Goal: Task Accomplishment & Management: Manage account settings

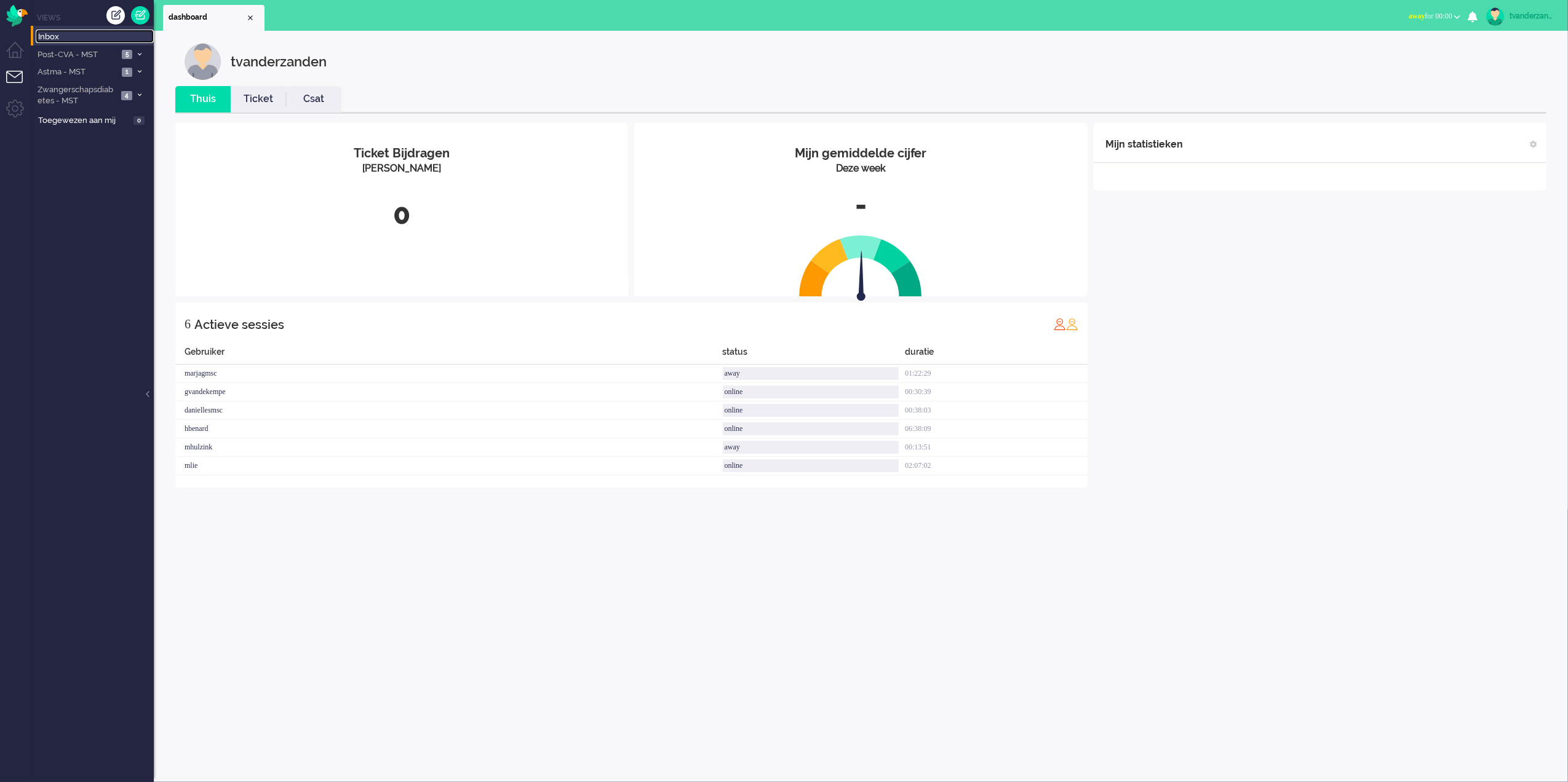
click at [77, 34] on span "Inbox" at bounding box center [96, 37] width 116 height 12
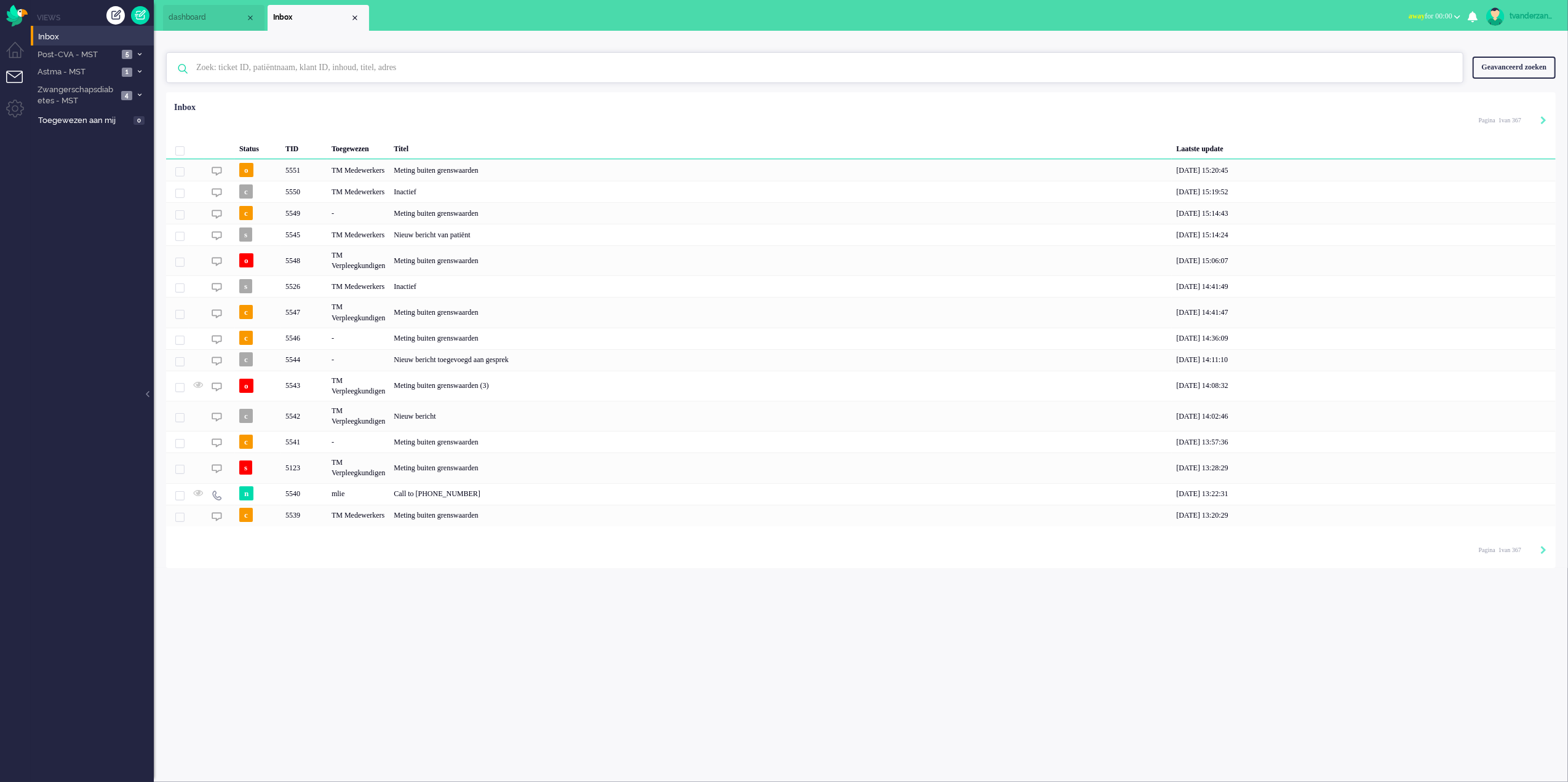
click at [350, 64] on input "text" at bounding box center [816, 68] width 1259 height 29
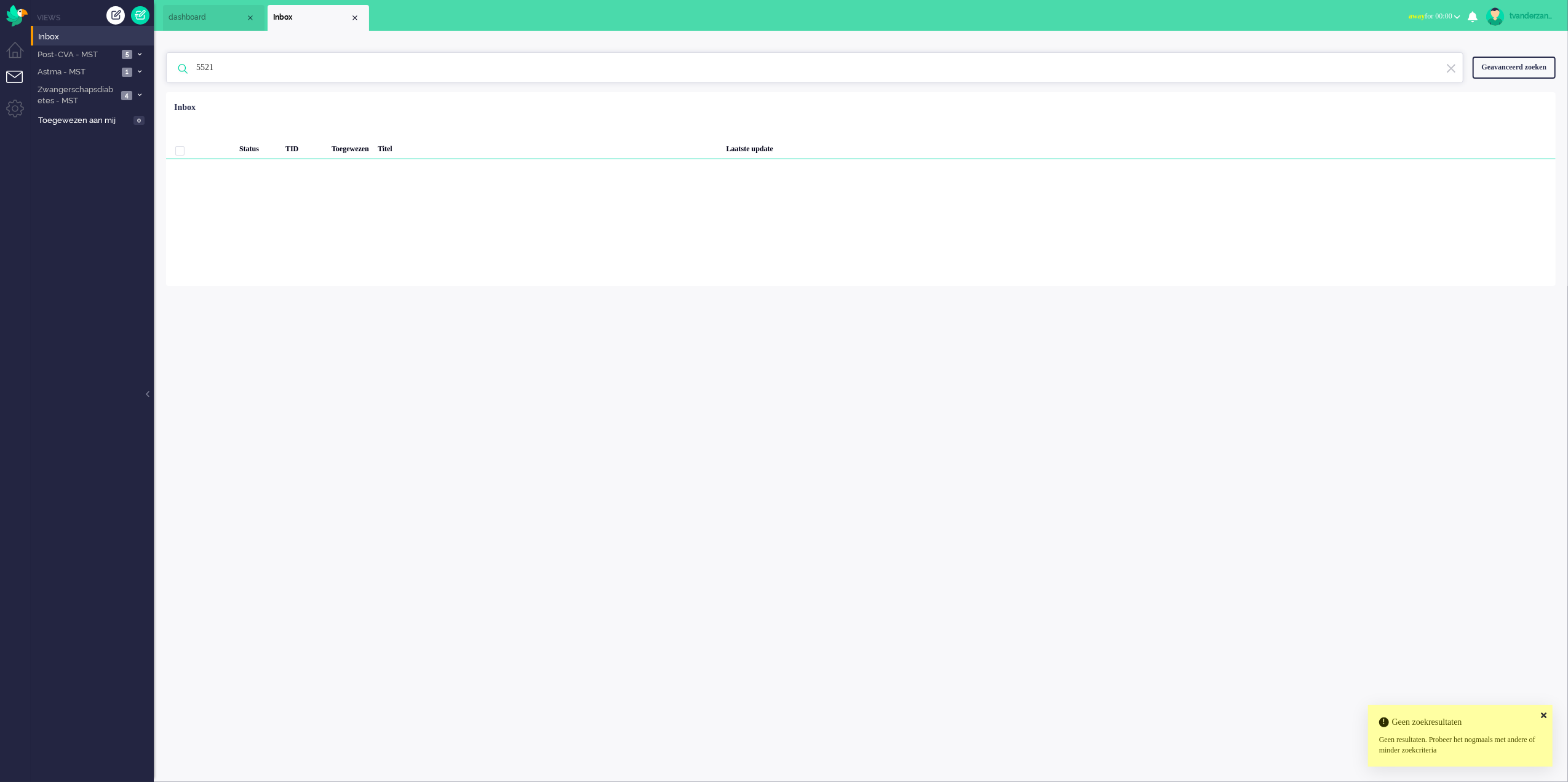
click at [315, 65] on input "5521" at bounding box center [816, 68] width 1259 height 29
type input "5"
click at [319, 66] on input "text" at bounding box center [816, 68] width 1259 height 29
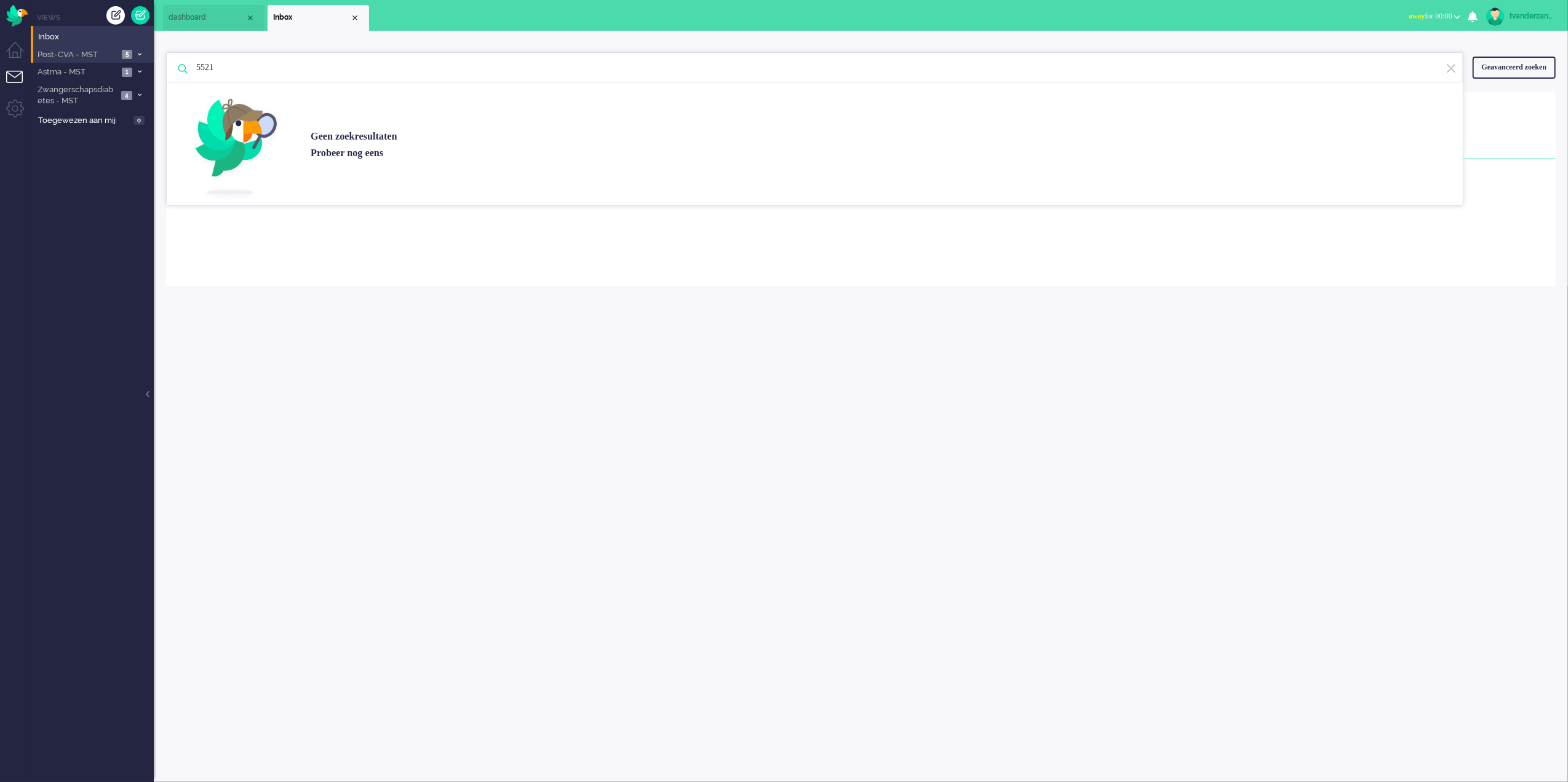
type input "5521"
click at [82, 50] on span "Post-CVA - MST" at bounding box center [77, 55] width 82 height 12
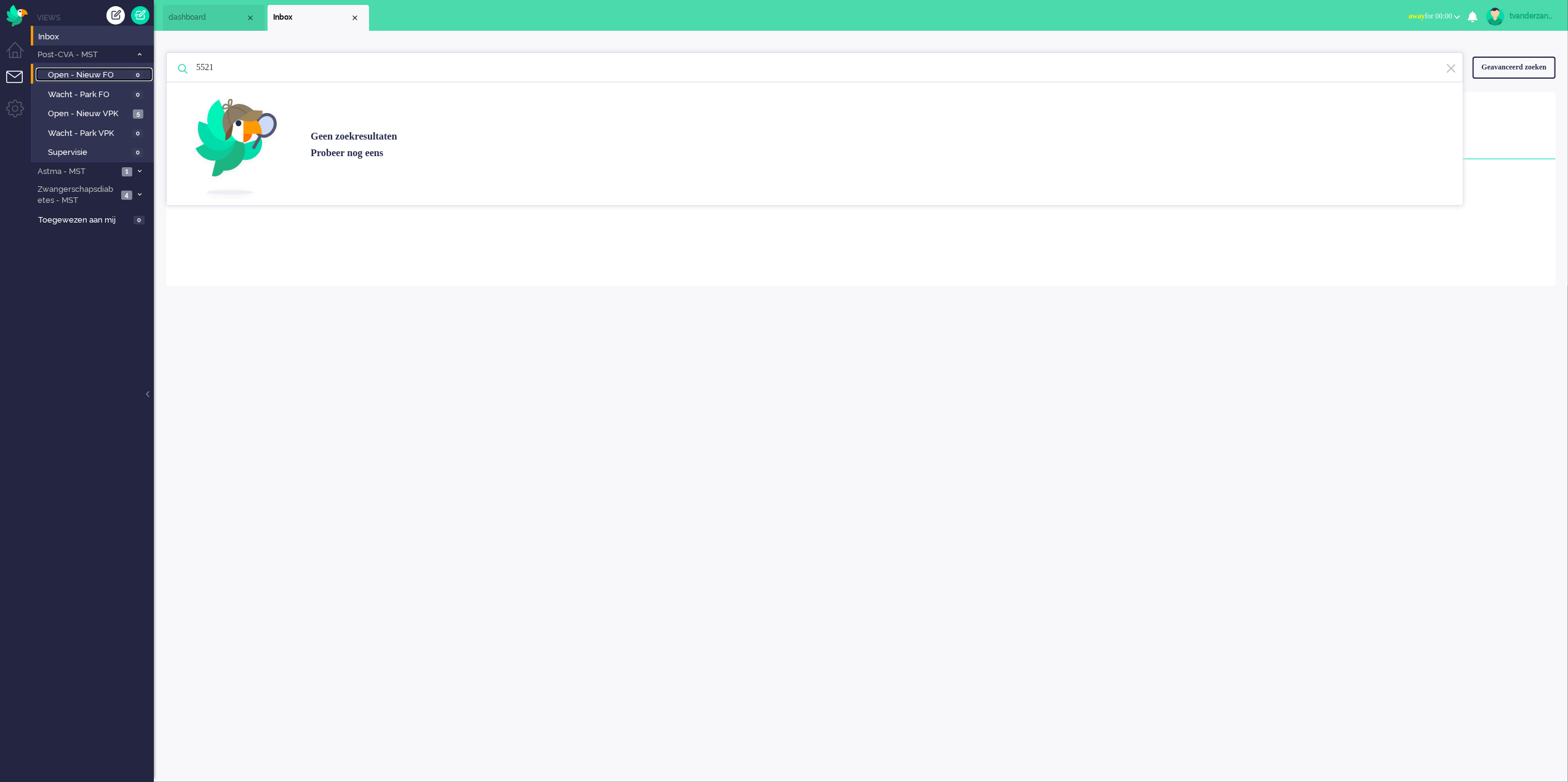
click at [84, 70] on span "Open - Nieuw FO" at bounding box center [88, 75] width 81 height 12
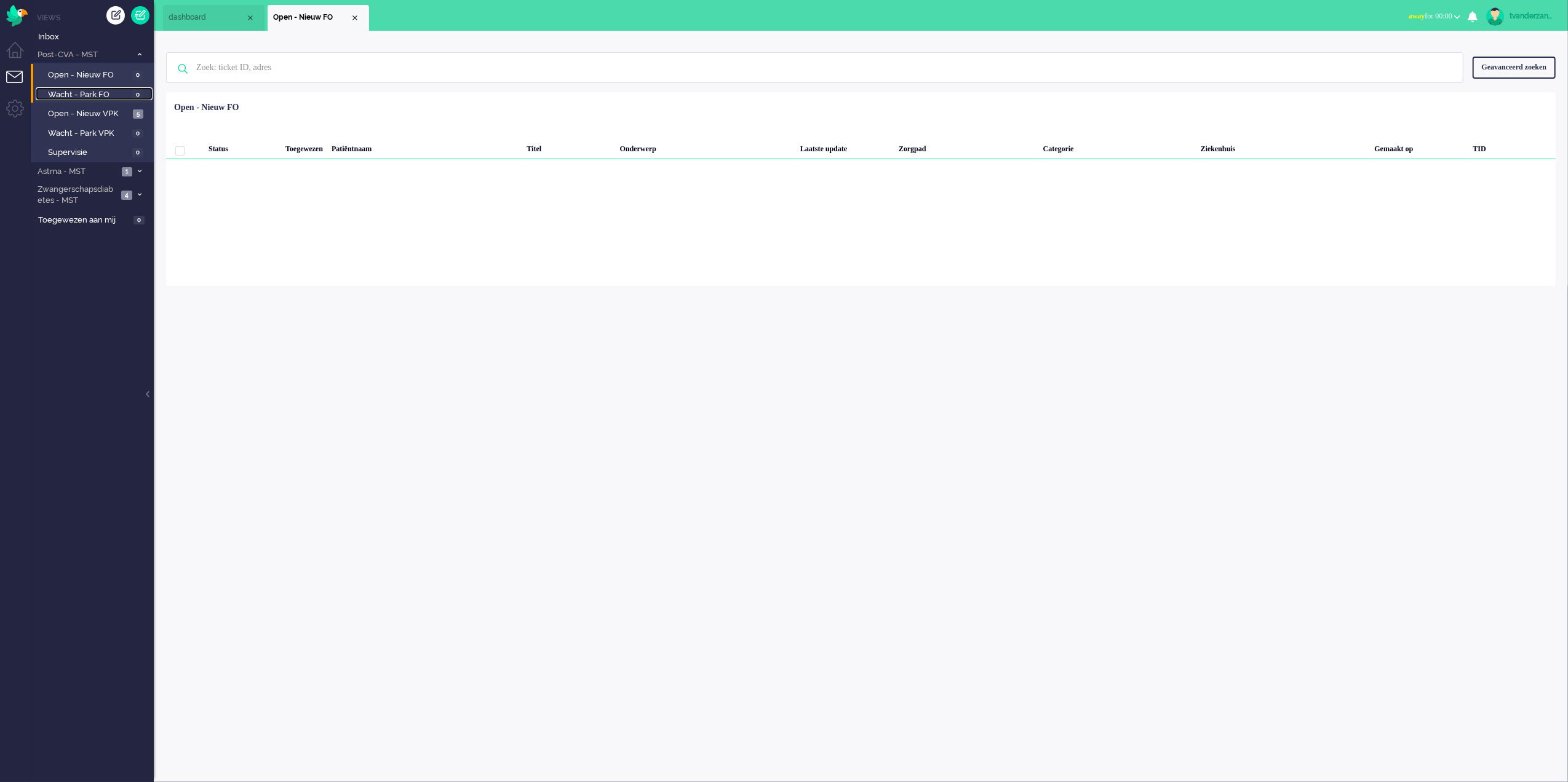
click at [84, 90] on span "Wacht - Park FO" at bounding box center [88, 95] width 81 height 12
click at [86, 49] on span "Post-CVA - MST" at bounding box center [83, 55] width 95 height 12
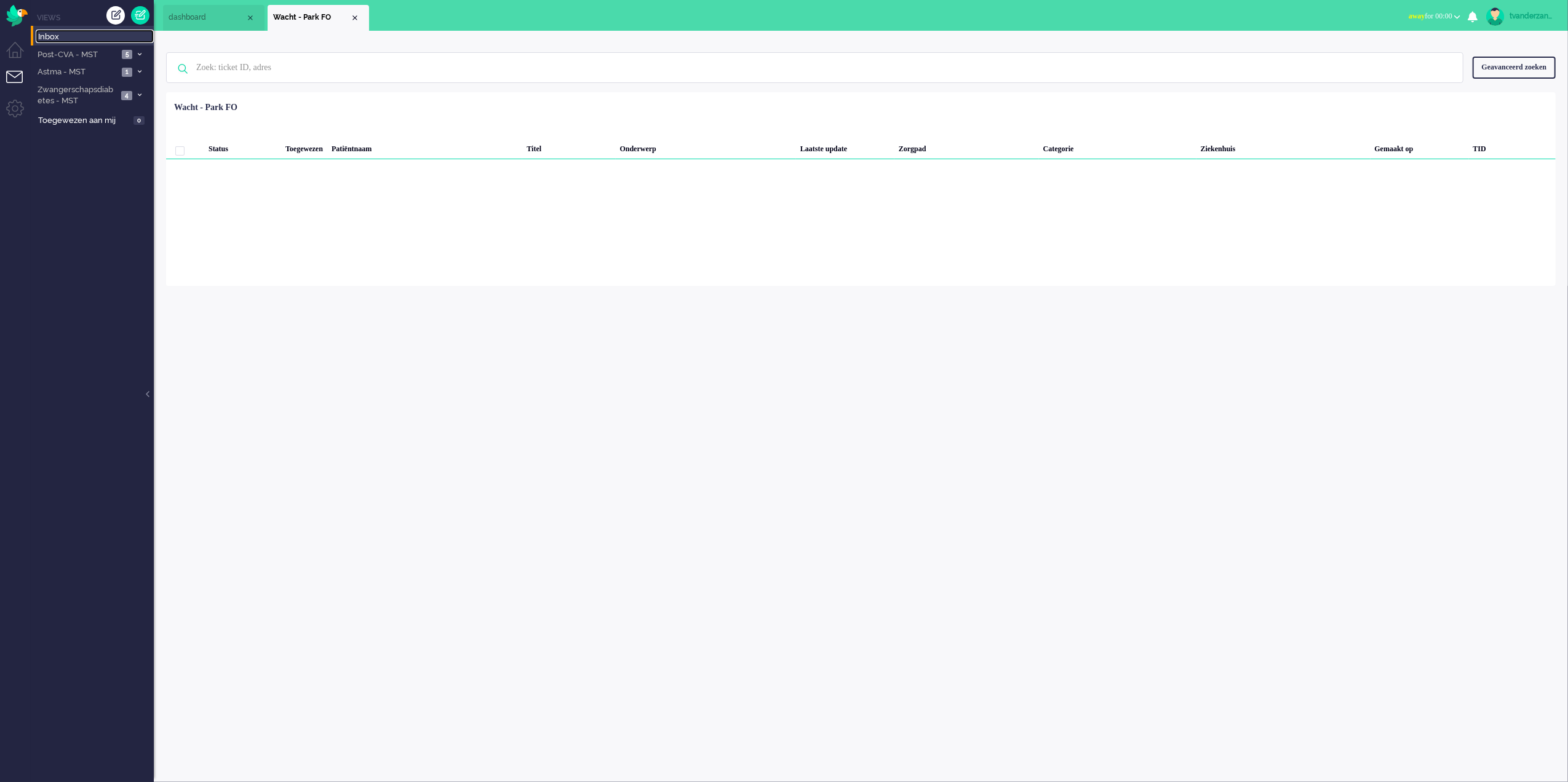
click at [65, 35] on span "Inbox" at bounding box center [96, 37] width 116 height 12
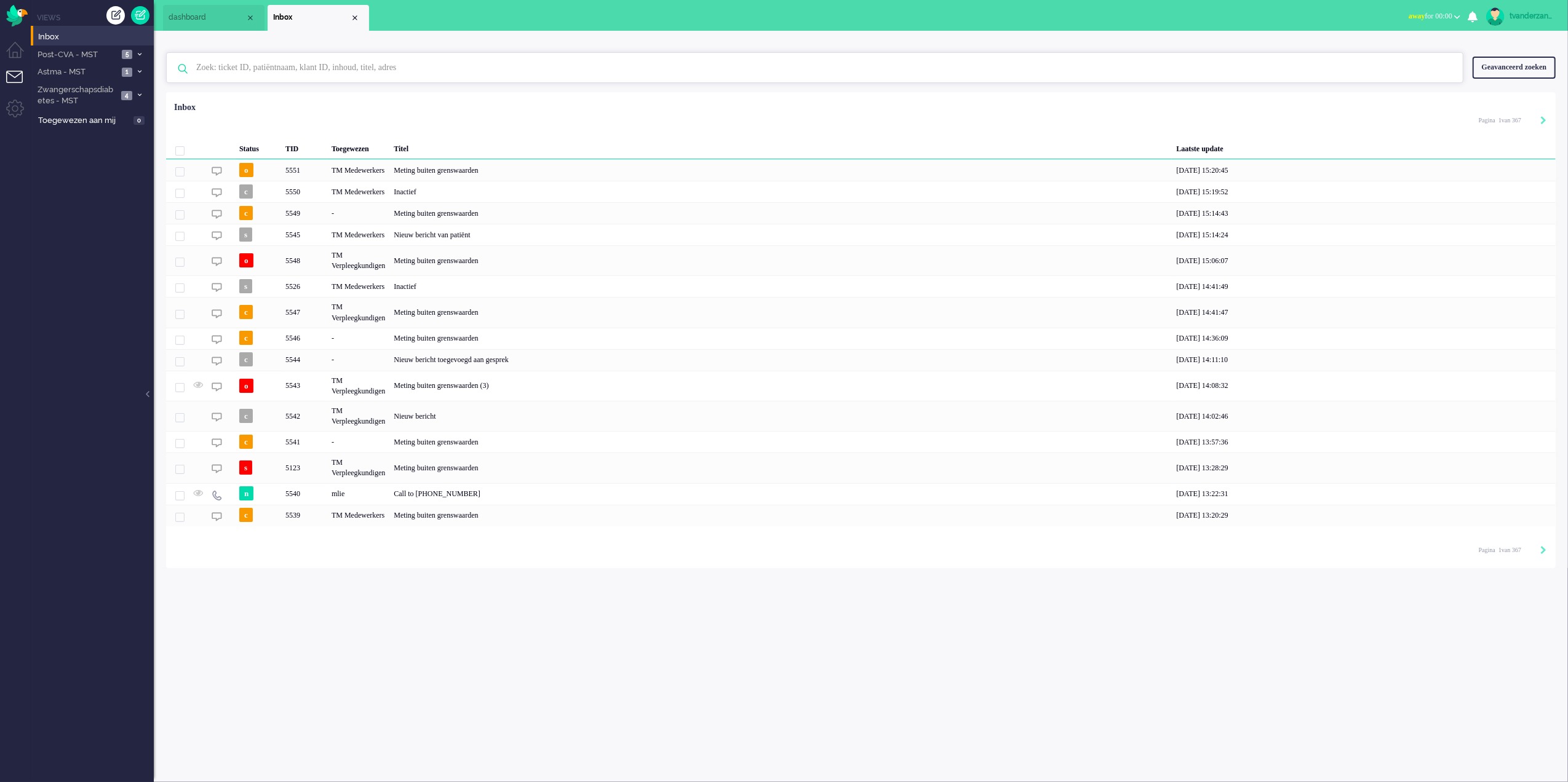
click at [313, 66] on input "text" at bounding box center [816, 68] width 1259 height 29
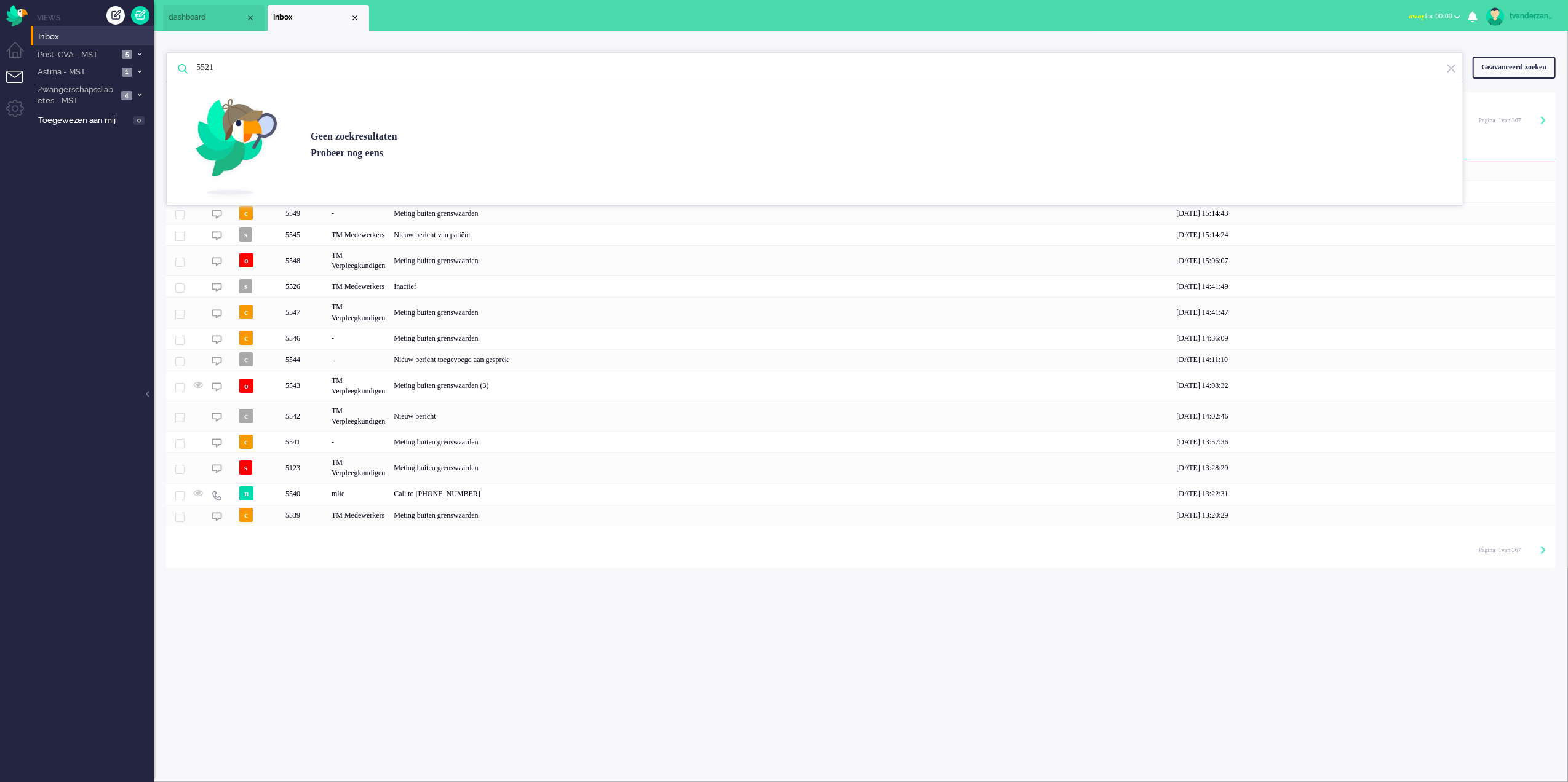
type input "5521"
click at [1525, 13] on div "tvanderzanden" at bounding box center [1532, 16] width 46 height 13
click at [1499, 81] on link "Instellingen" at bounding box center [1516, 83] width 92 height 13
select select
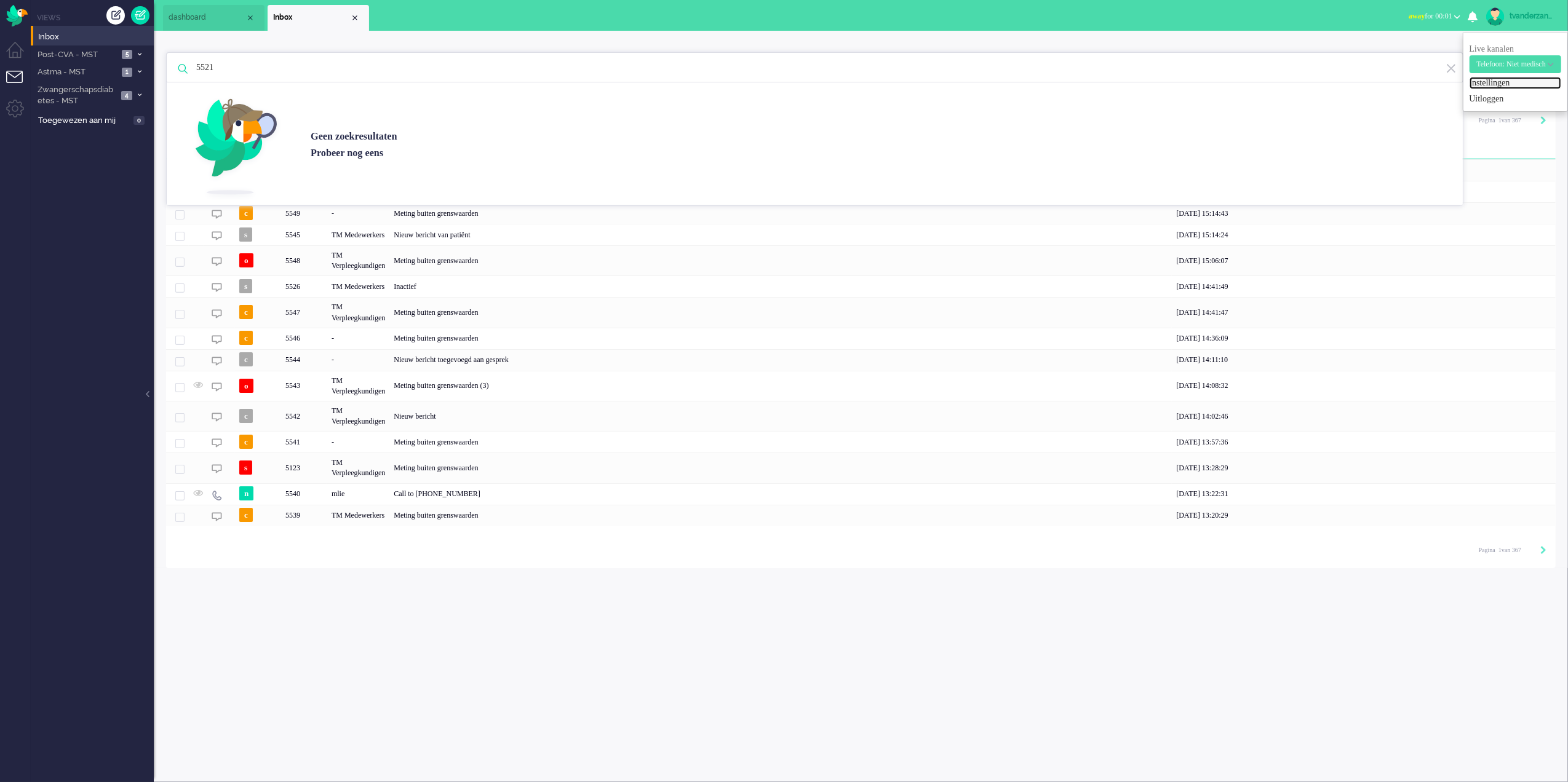
select select
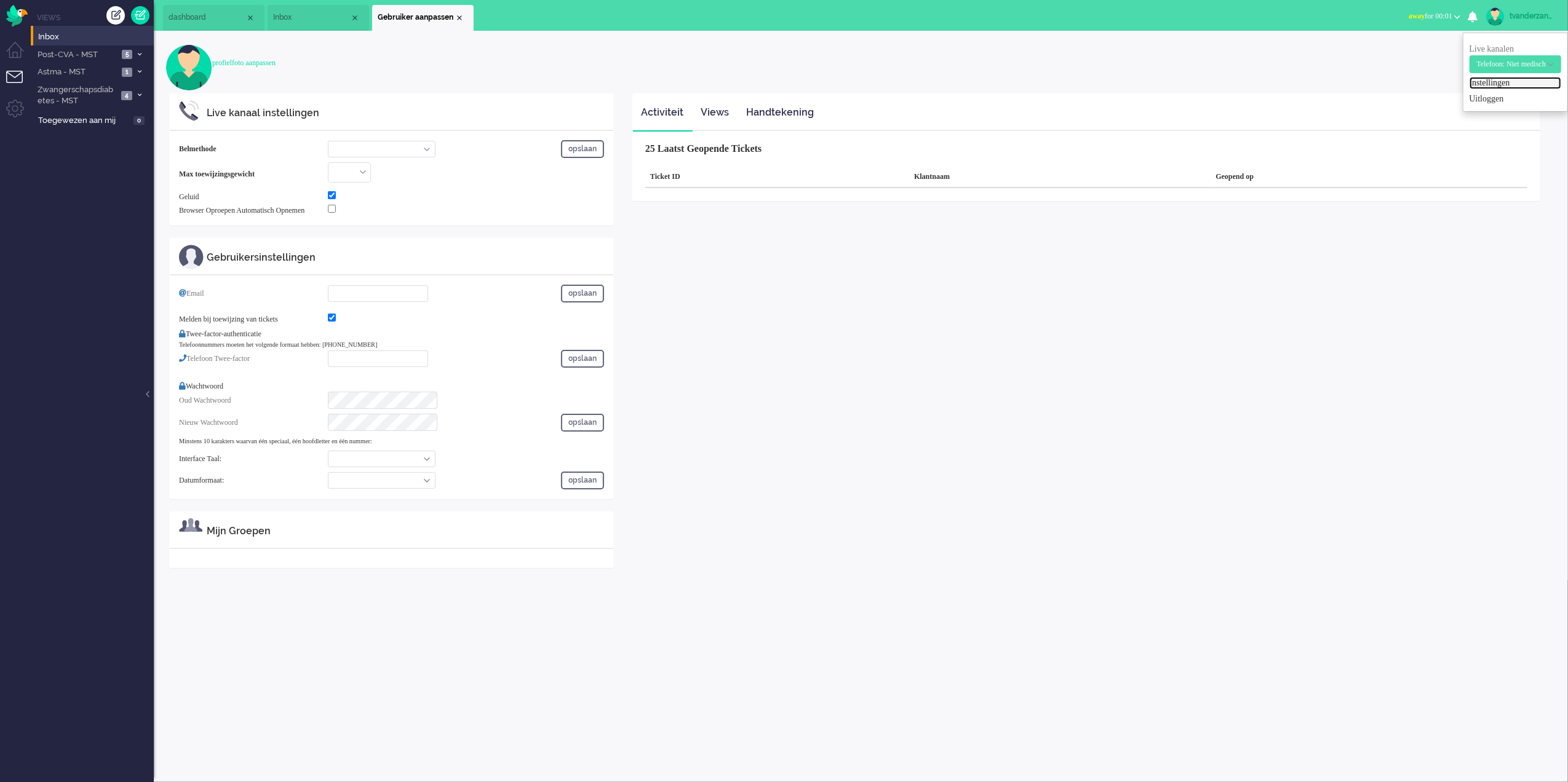
select select "inbound-new"
type input "[PHONE_NUMBER]"
checkbox input "true"
type input "[PERSON_NAME][EMAIL_ADDRESS][DOMAIN_NAME]"
checkbox input "true"
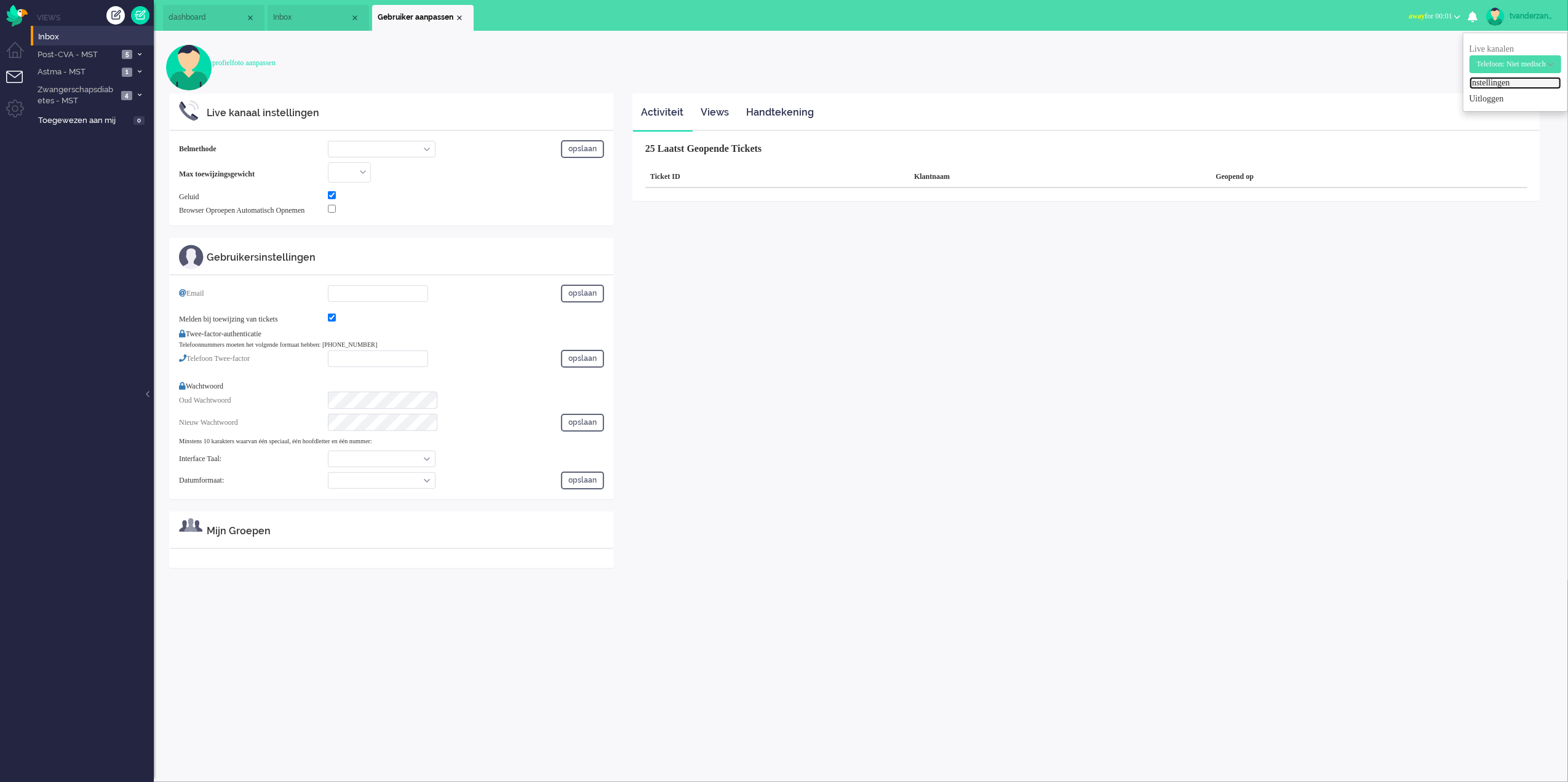
type input "[PHONE_NUMBER]"
select select "nl"
select select "en_GB"
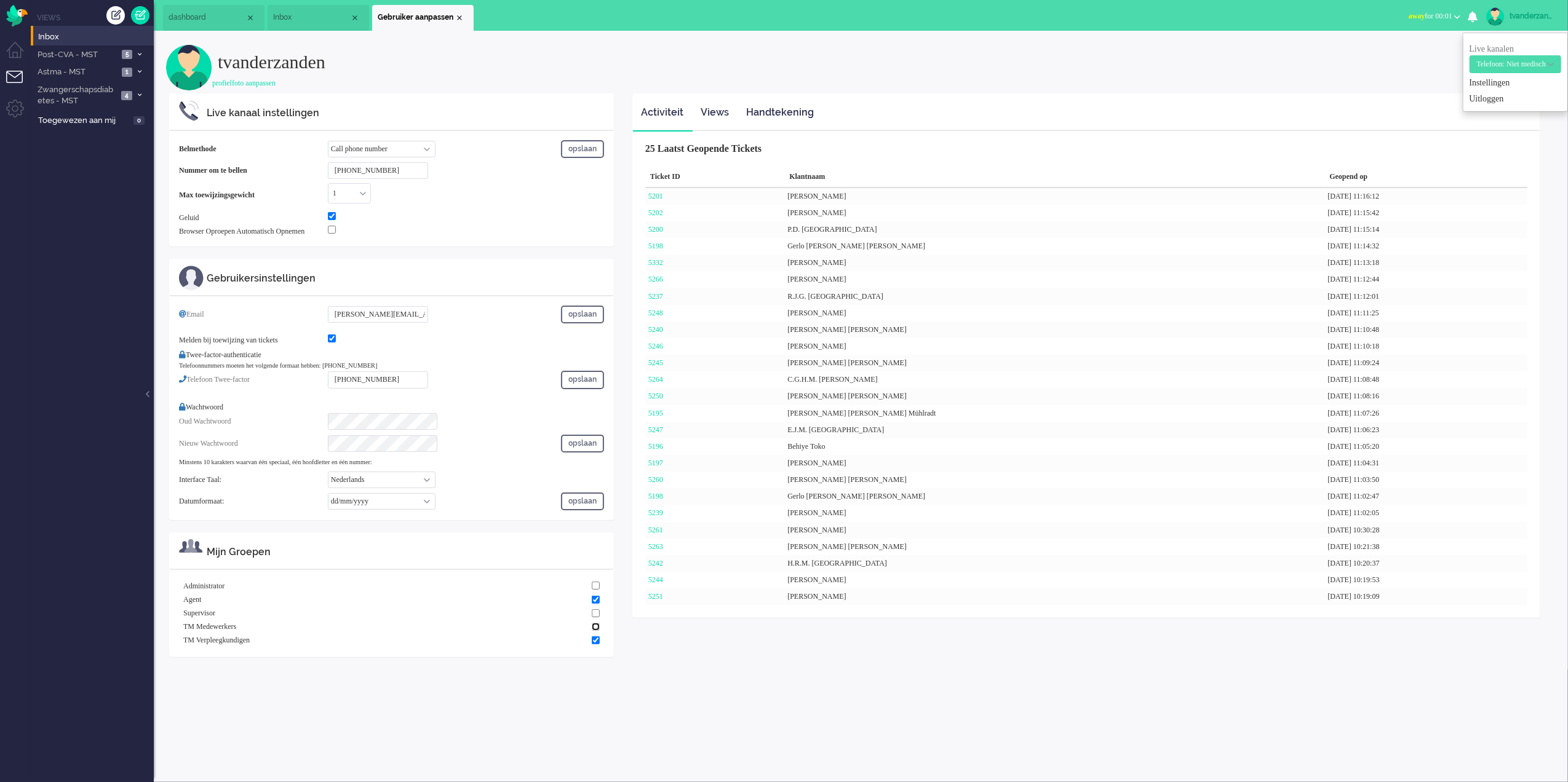
click at [596, 631] on input "checkbox" at bounding box center [596, 627] width 8 height 8
click at [596, 631] on input "checkbox" at bounding box center [596, 627] width 8 height 8
checkbox input "false"
click at [99, 54] on span "Post-CVA - MST" at bounding box center [77, 55] width 82 height 12
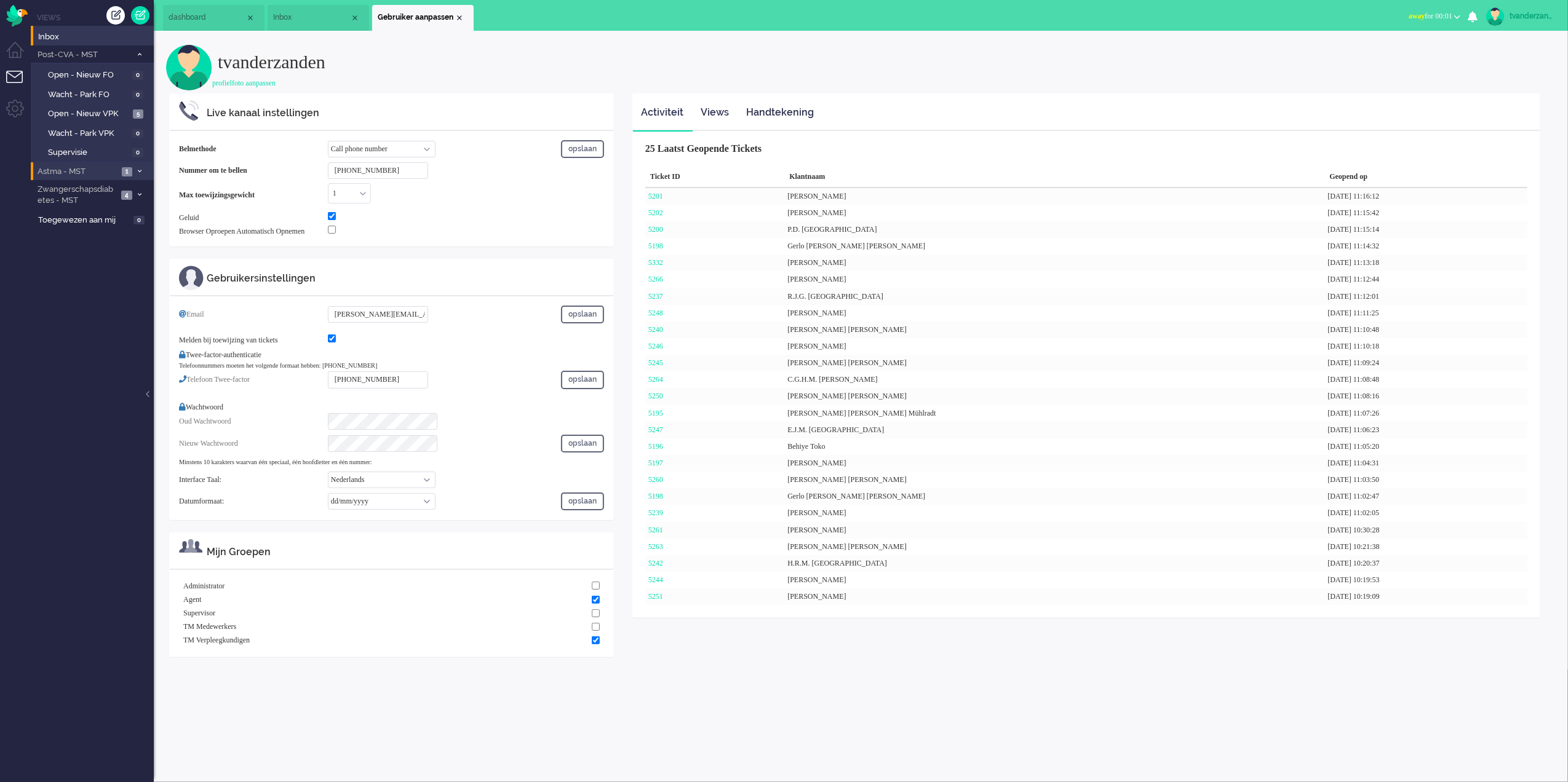
click at [91, 165] on li "Astma - MST 1" at bounding box center [92, 171] width 123 height 18
click at [116, 297] on span "Zwangerschapsdiabetes - MST" at bounding box center [76, 294] width 81 height 23
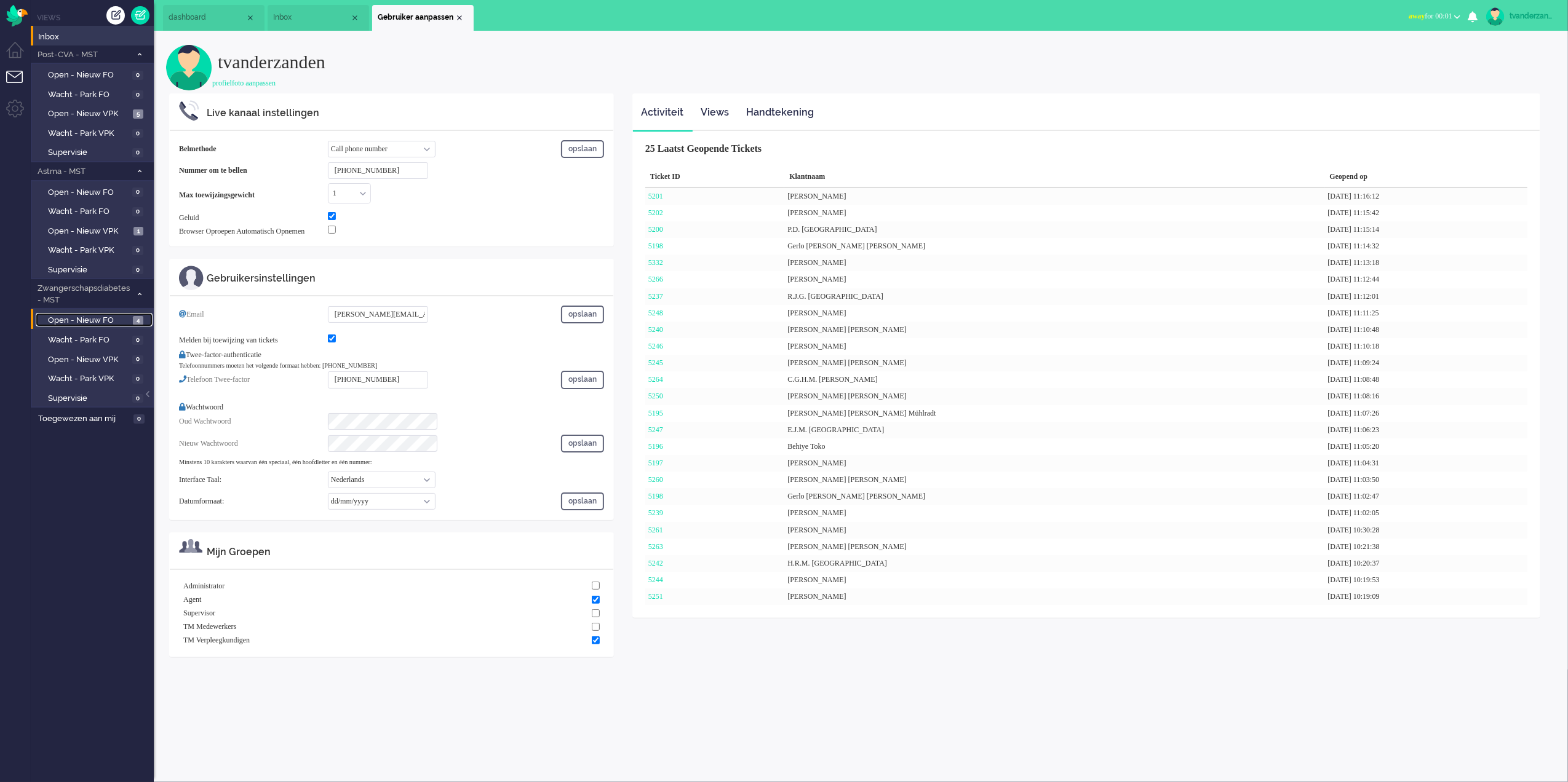
click at [114, 318] on span "Open - Nieuw FO" at bounding box center [88, 320] width 81 height 12
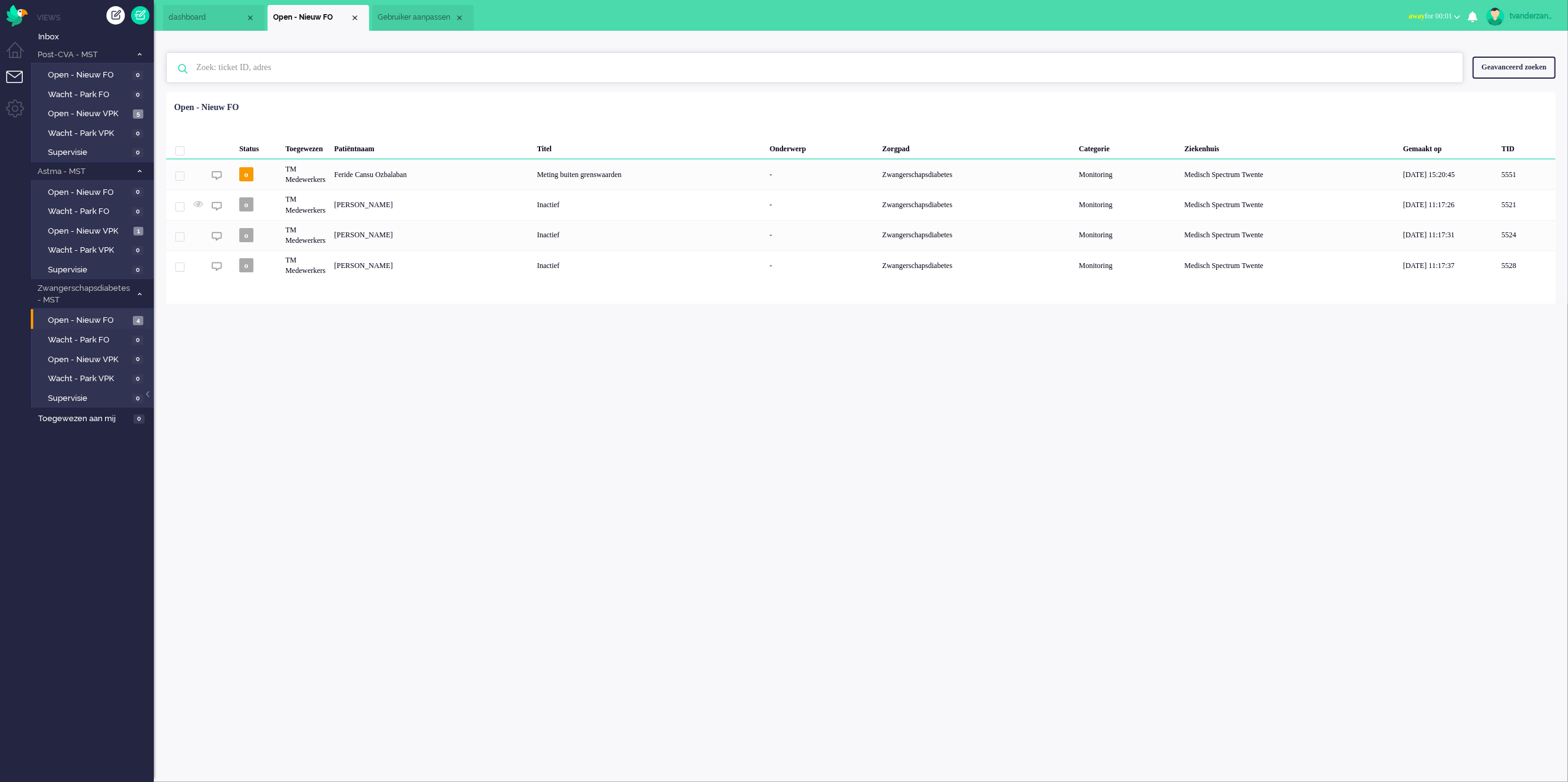
click at [316, 63] on input "text" at bounding box center [816, 68] width 1259 height 29
click at [84, 34] on span "Inbox" at bounding box center [96, 37] width 116 height 12
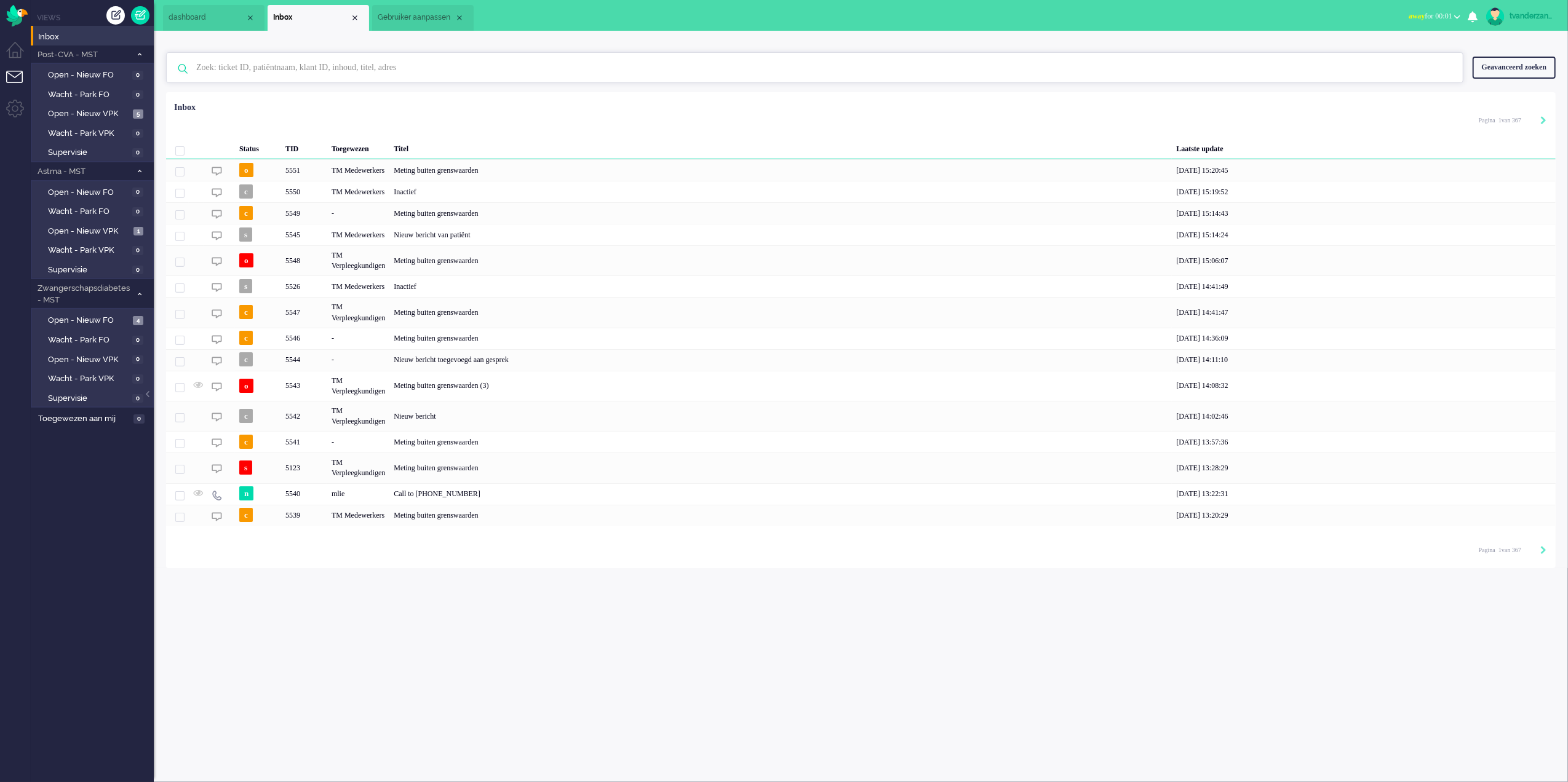
click at [279, 74] on input "text" at bounding box center [816, 68] width 1259 height 29
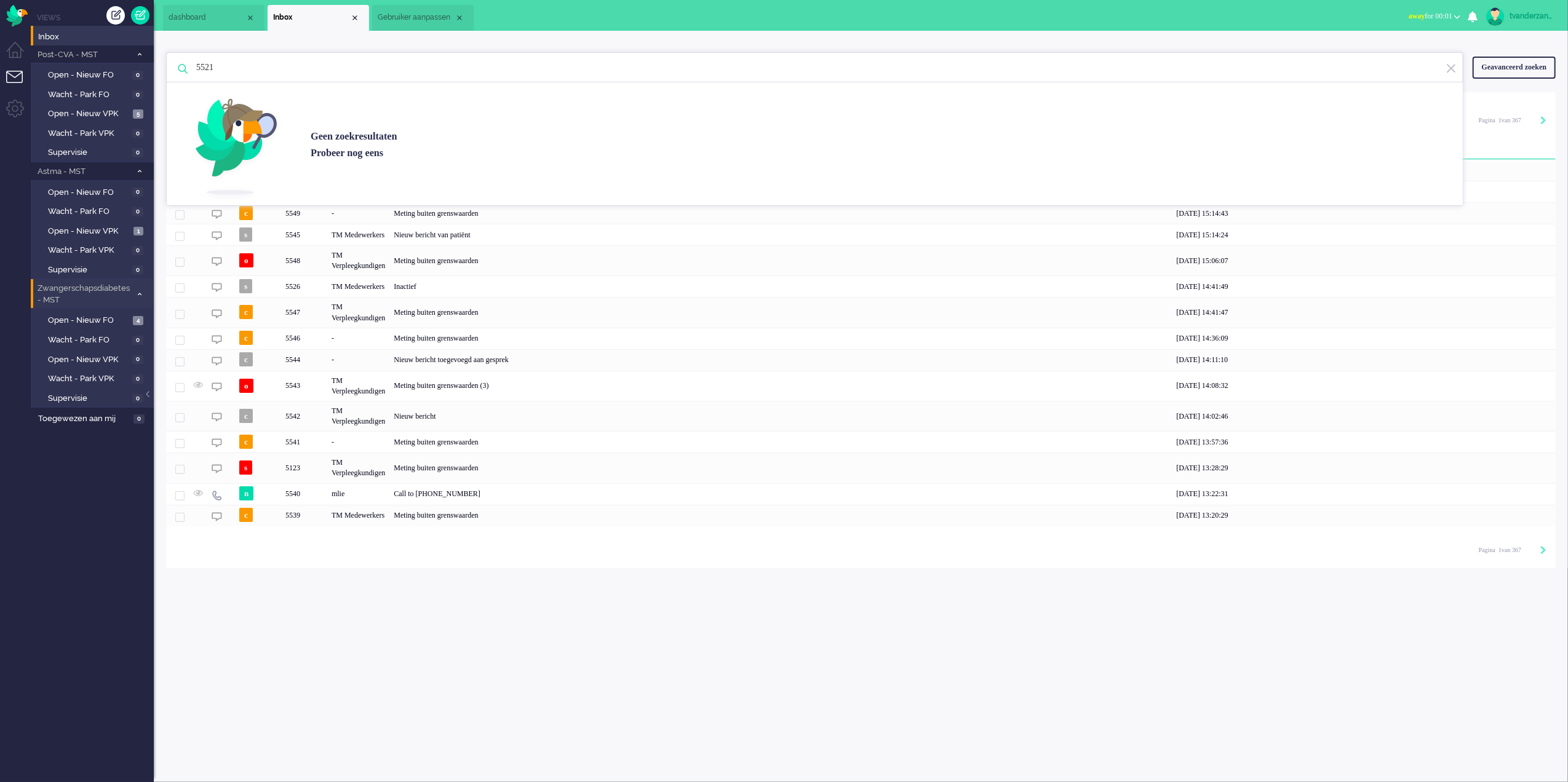
type input "5521"
click at [75, 304] on span "Zwangerschapsdiabetes - MST" at bounding box center [83, 294] width 95 height 23
click at [75, 304] on span "Zwangerschapsdiabetes - MST" at bounding box center [76, 294] width 81 height 23
click at [80, 319] on span "Open - Nieuw FO" at bounding box center [88, 320] width 81 height 12
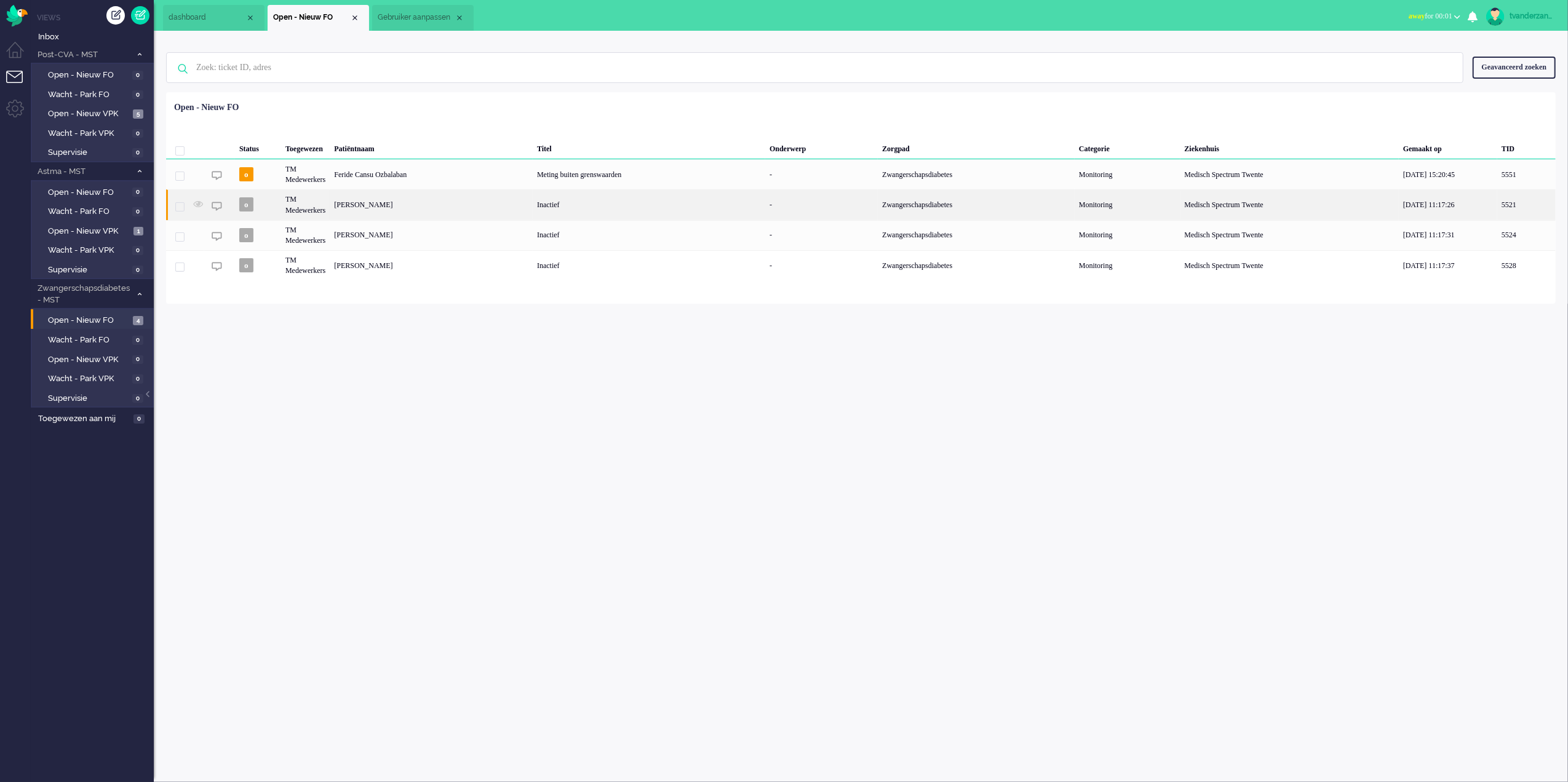
click at [493, 205] on div "[PERSON_NAME]" at bounding box center [430, 204] width 203 height 30
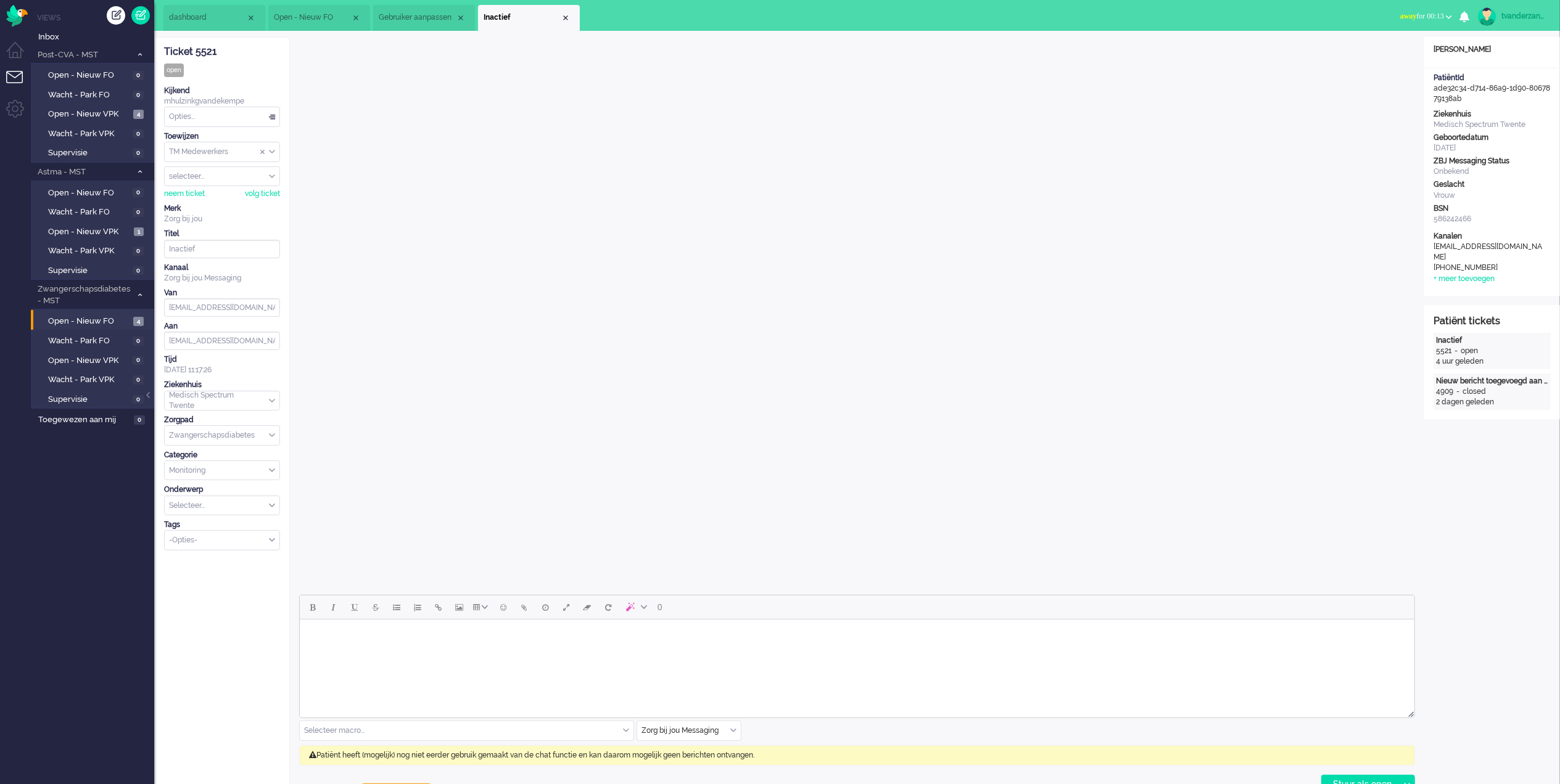
click at [1518, 11] on div "tvanderzanden" at bounding box center [1524, 16] width 46 height 13
click at [1494, 100] on link "Uitloggen" at bounding box center [1507, 99] width 92 height 13
